Goal: Information Seeking & Learning: Learn about a topic

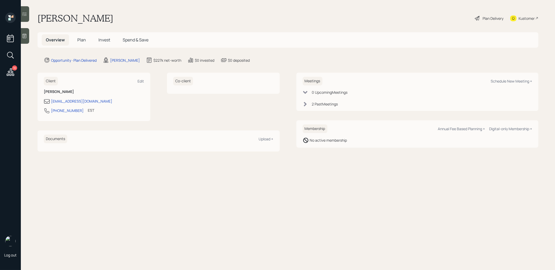
click at [106, 36] on h5 "Invest" at bounding box center [104, 39] width 20 height 11
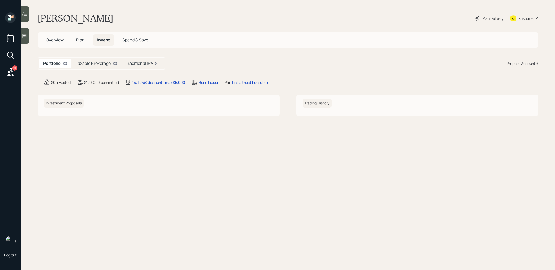
click at [99, 61] on h5 "Taxable Brokerage" at bounding box center [92, 63] width 35 height 5
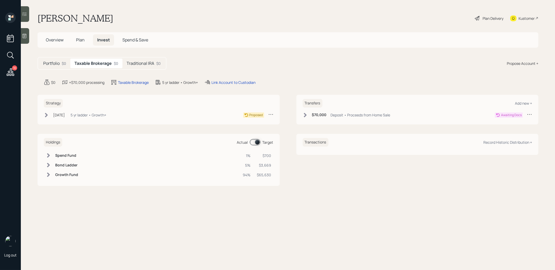
click at [147, 63] on h5 "Traditional IRA" at bounding box center [140, 63] width 28 height 5
click at [79, 39] on span "Plan" at bounding box center [80, 40] width 9 height 6
